Goal: Information Seeking & Learning: Learn about a topic

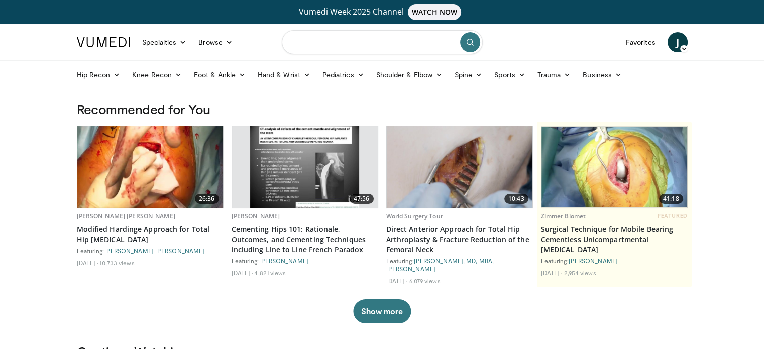
click at [353, 42] on input "Search topics, interventions" at bounding box center [382, 42] width 201 height 24
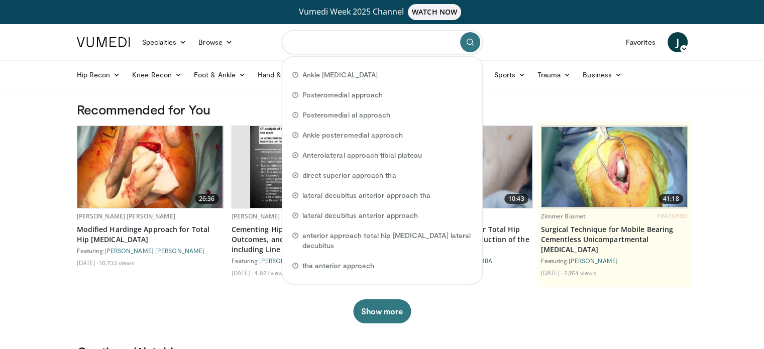
type input "*"
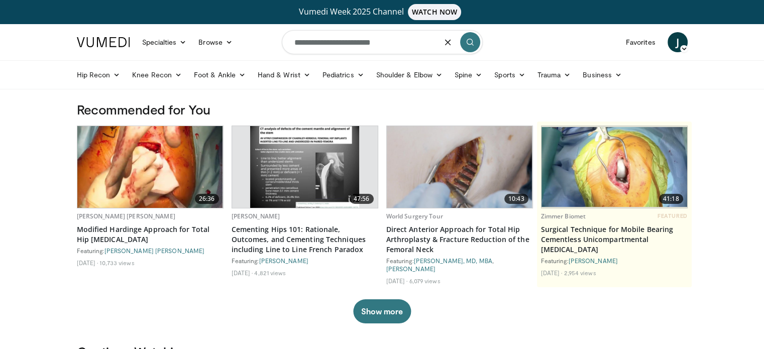
type input "**********"
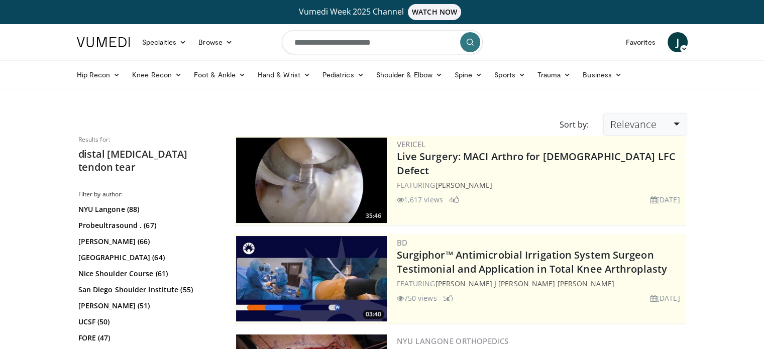
click at [655, 118] on span "Relevance" at bounding box center [632, 124] width 46 height 14
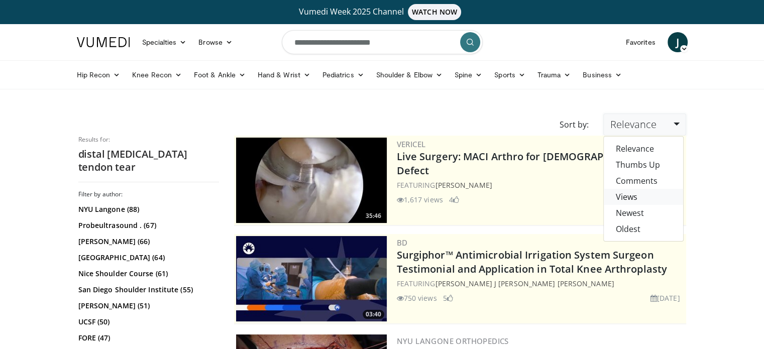
click at [642, 198] on link "Views" at bounding box center [642, 197] width 79 height 16
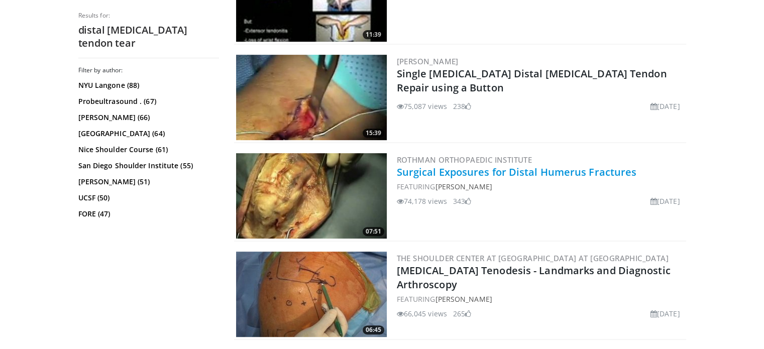
scroll to position [351, 0]
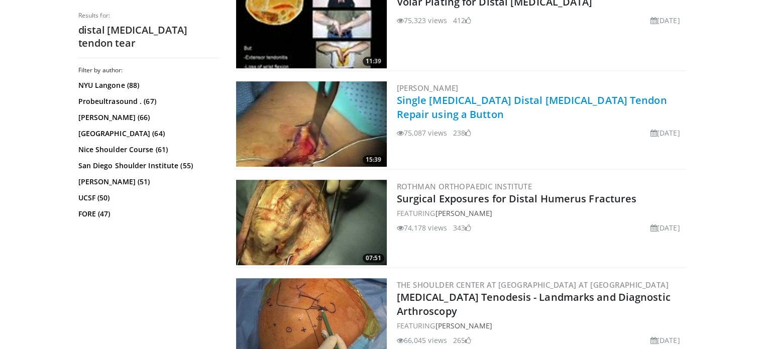
click at [495, 100] on link "Single [MEDICAL_DATA] Distal [MEDICAL_DATA] Tendon Repair using a Button" at bounding box center [532, 107] width 270 height 28
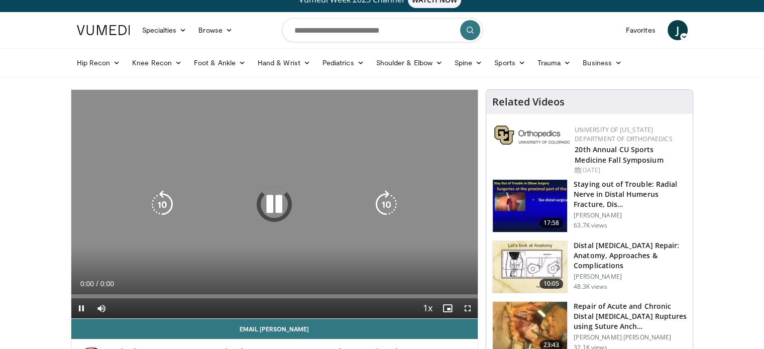
scroll to position [50, 0]
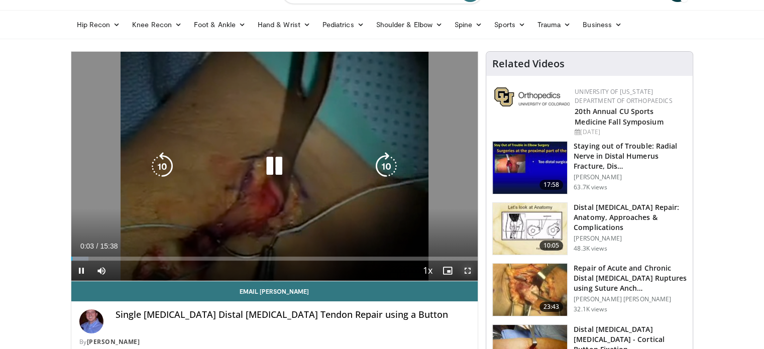
drag, startPoint x: 466, startPoint y: 268, endPoint x: 466, endPoint y: 329, distance: 60.7
click at [466, 268] on span "Video Player" at bounding box center [467, 271] width 20 height 20
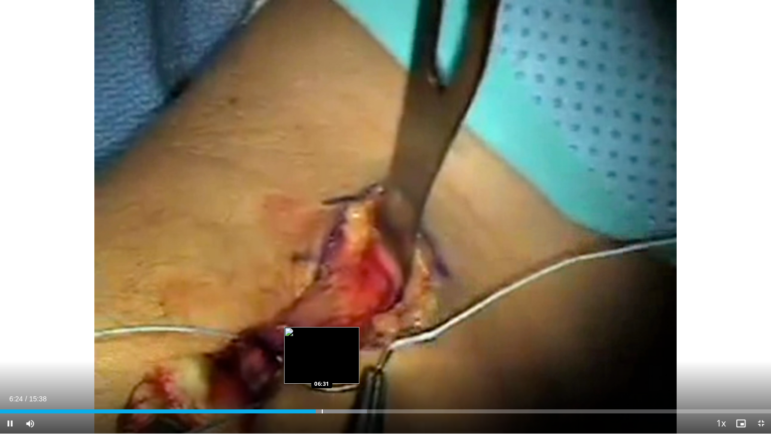
click at [322, 348] on div "Progress Bar" at bounding box center [322, 411] width 1 height 4
click at [330, 348] on div "Progress Bar" at bounding box center [330, 411] width 1 height 4
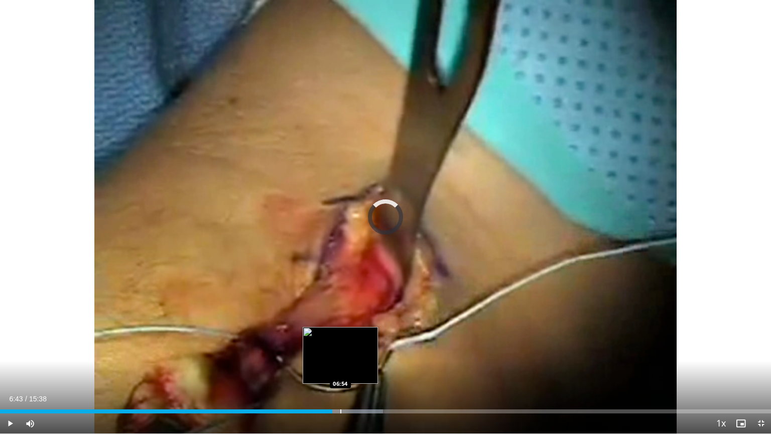
click at [341, 348] on div "Loaded : 49.68% 06:44 06:54" at bounding box center [385, 409] width 771 height 10
click at [349, 348] on div "Progress Bar" at bounding box center [349, 411] width 1 height 4
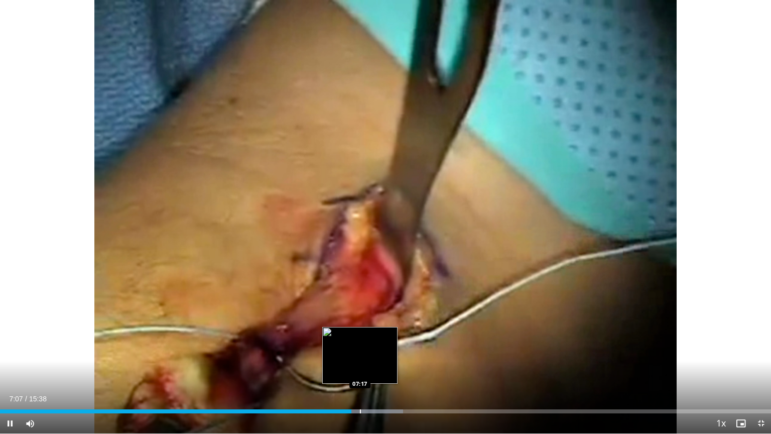
click at [359, 348] on div "Loaded : 52.28% 07:07 07:17" at bounding box center [385, 409] width 771 height 10
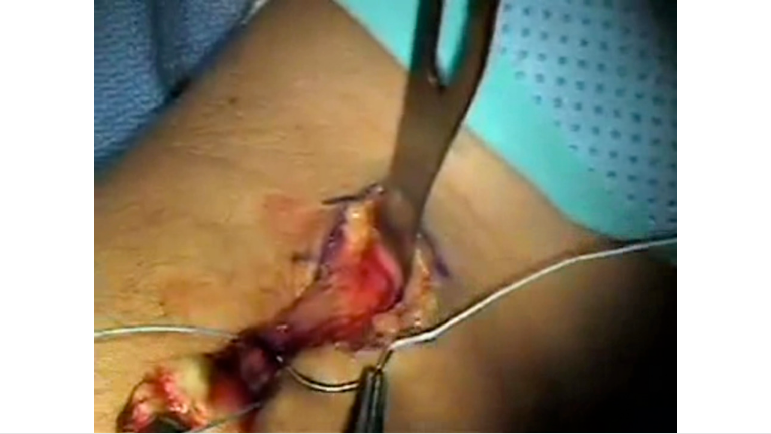
click at [370, 348] on div "20 seconds Tap to unmute" at bounding box center [385, 216] width 771 height 433
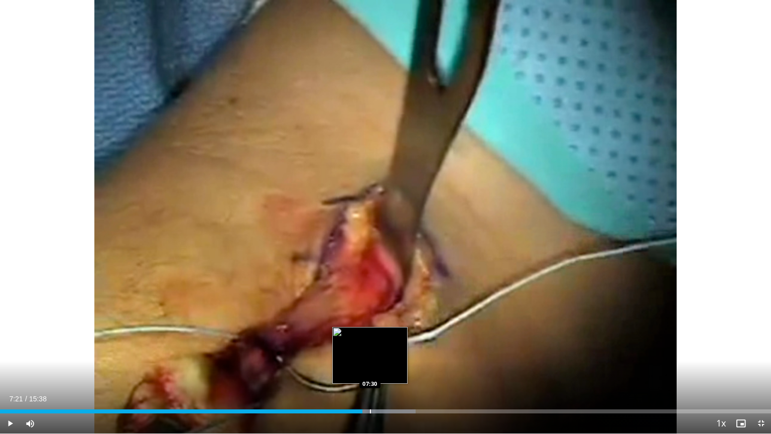
click at [370, 348] on div "Progress Bar" at bounding box center [370, 411] width 1 height 4
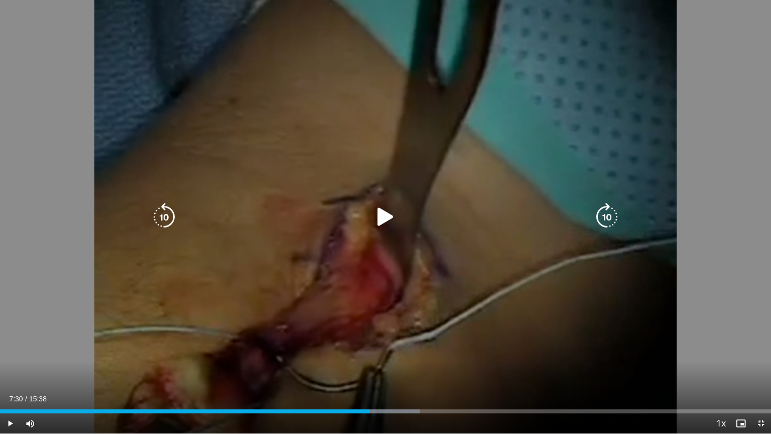
click at [398, 348] on div "20 seconds Tap to unmute" at bounding box center [385, 216] width 771 height 433
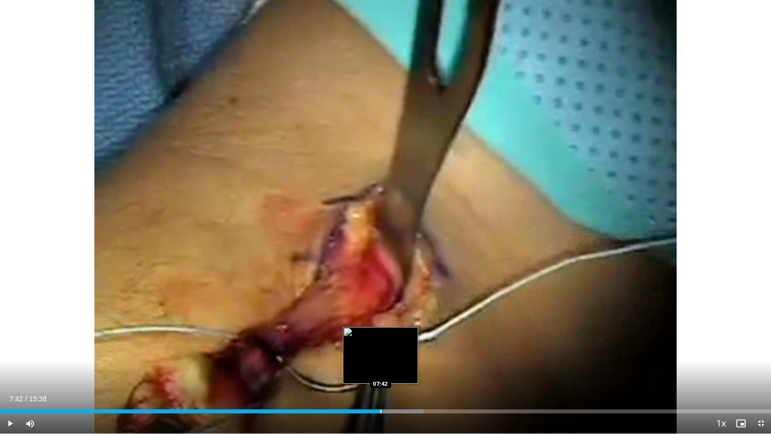
click at [381, 348] on div "Progress Bar" at bounding box center [381, 411] width 1 height 4
click at [391, 348] on div "Progress Bar" at bounding box center [391, 411] width 1 height 4
click at [400, 348] on video-js "**********" at bounding box center [385, 217] width 771 height 434
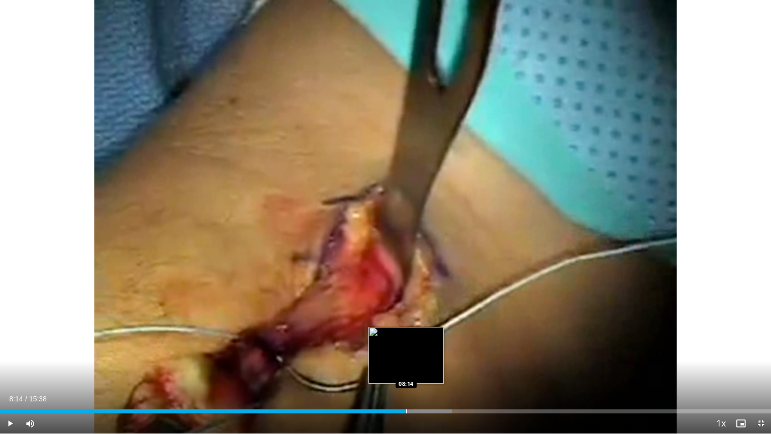
click at [406, 348] on div "Progress Bar" at bounding box center [406, 411] width 1 height 4
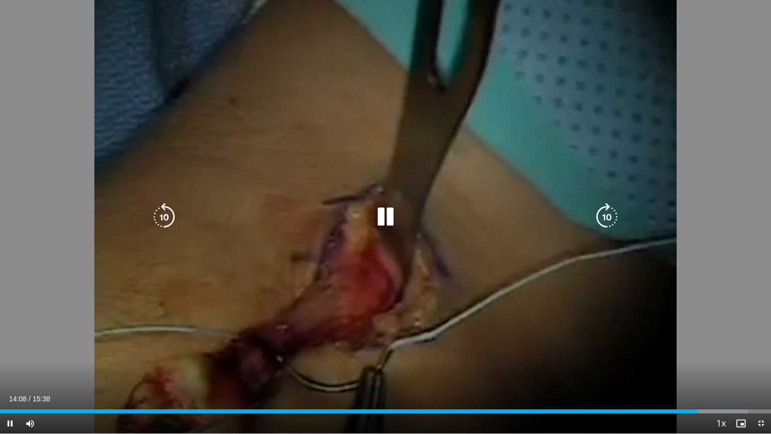
click at [691, 311] on div "10 seconds Tap to unmute" at bounding box center [385, 216] width 771 height 433
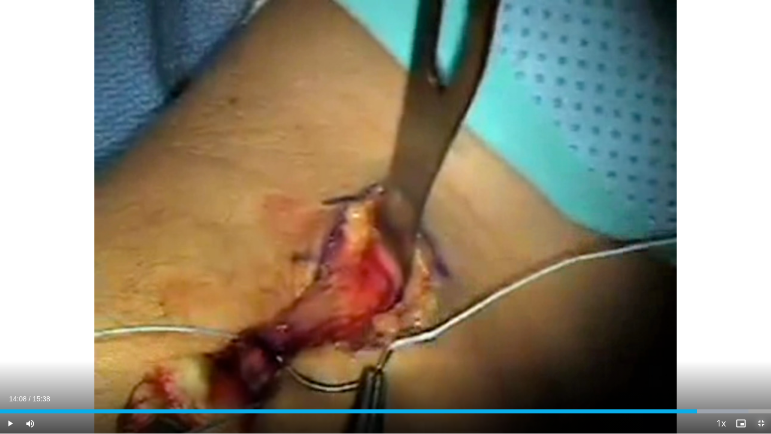
click at [766, 348] on span "Video Player" at bounding box center [761, 423] width 20 height 20
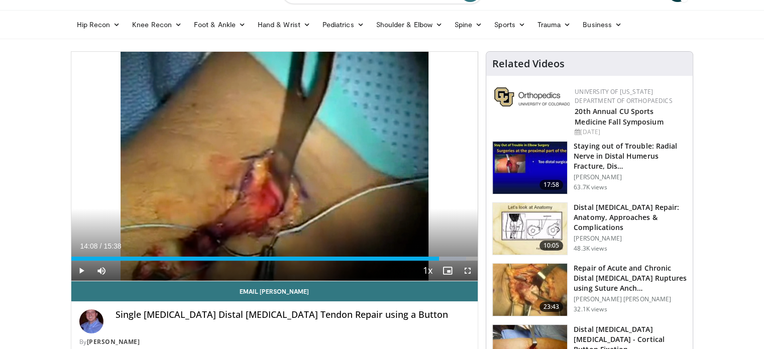
click at [651, 214] on h3 "Distal [MEDICAL_DATA] Repair: Anatomy, Approaches & Complications" at bounding box center [629, 217] width 113 height 30
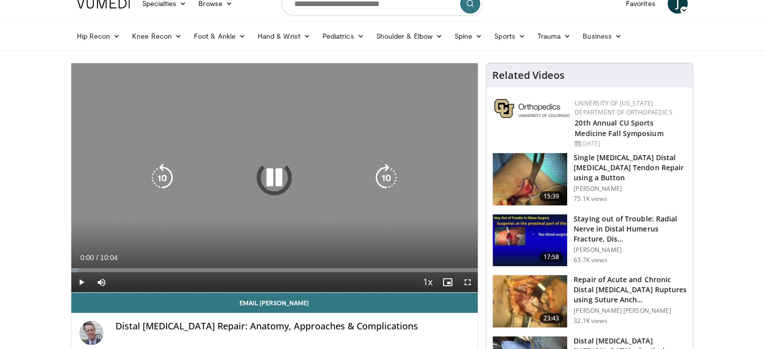
scroll to position [50, 0]
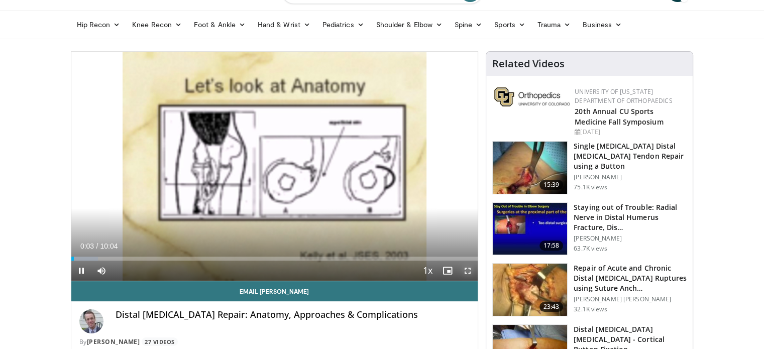
click at [468, 270] on span "Video Player" at bounding box center [467, 271] width 20 height 20
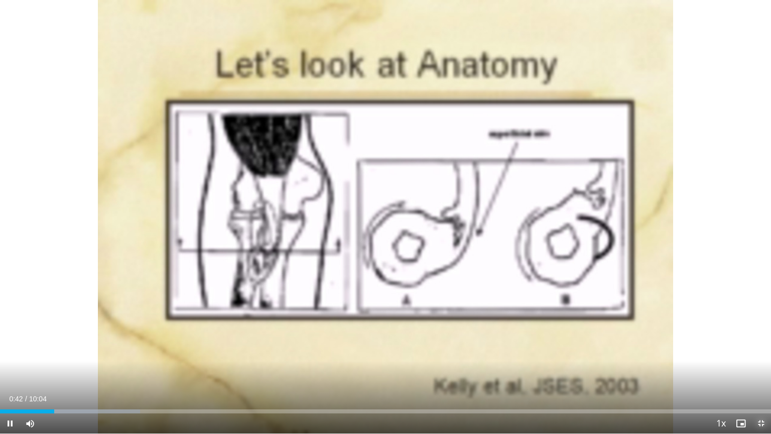
click at [761, 348] on span "Video Player" at bounding box center [761, 423] width 20 height 20
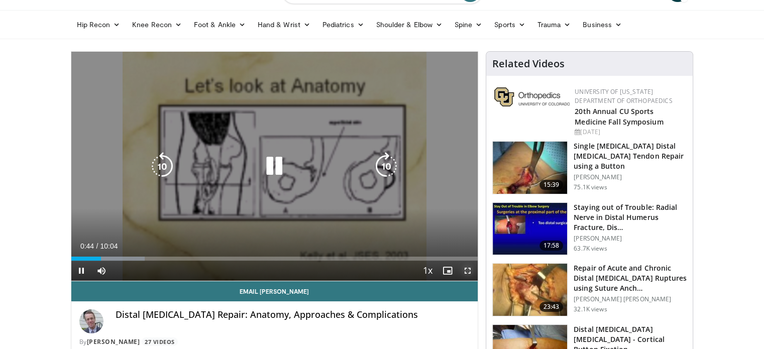
drag, startPoint x: 465, startPoint y: 266, endPoint x: 466, endPoint y: 327, distance: 61.2
click at [465, 266] on span "Video Player" at bounding box center [467, 271] width 20 height 20
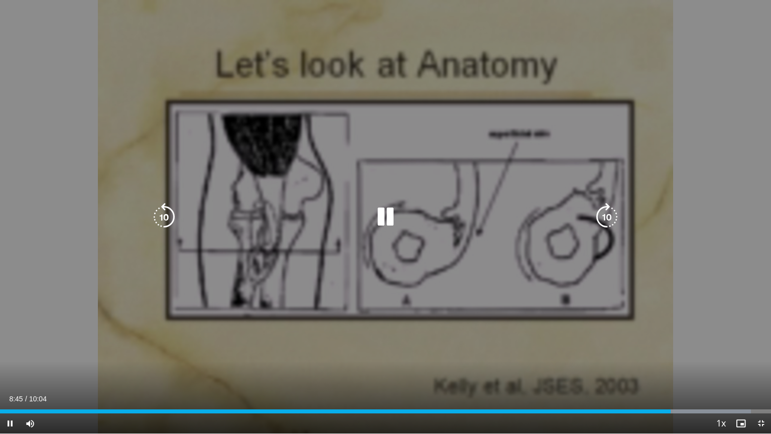
click at [561, 327] on div "10 seconds Tap to unmute" at bounding box center [385, 216] width 771 height 433
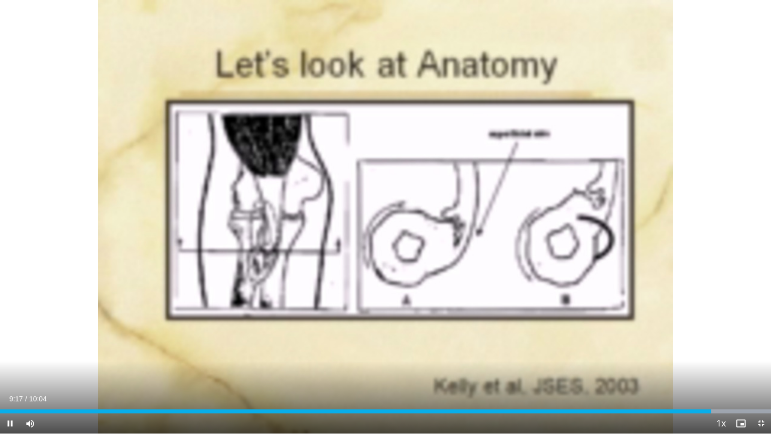
click at [763, 348] on video-js "**********" at bounding box center [385, 217] width 771 height 434
click at [763, 348] on span "Video Player" at bounding box center [761, 423] width 20 height 20
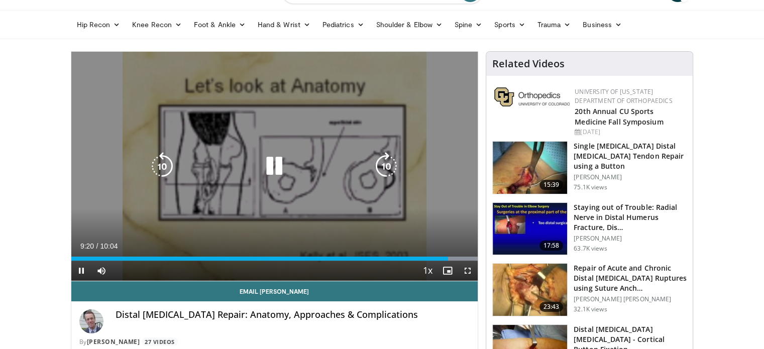
click at [350, 216] on div "10 seconds Tap to unmute" at bounding box center [274, 166] width 407 height 229
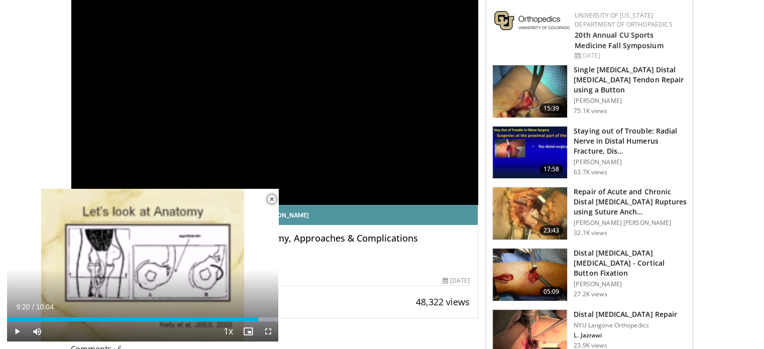
scroll to position [151, 0]
